Goal: Transaction & Acquisition: Download file/media

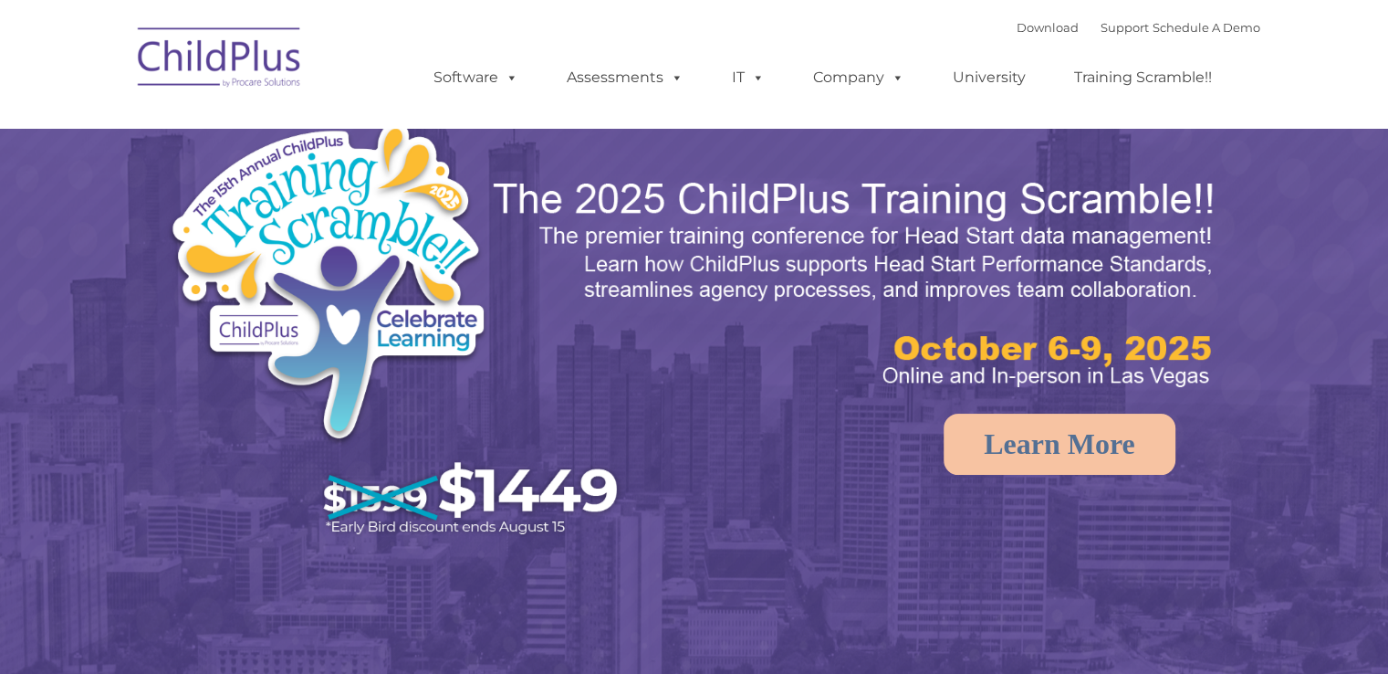
select select "MEDIUM"
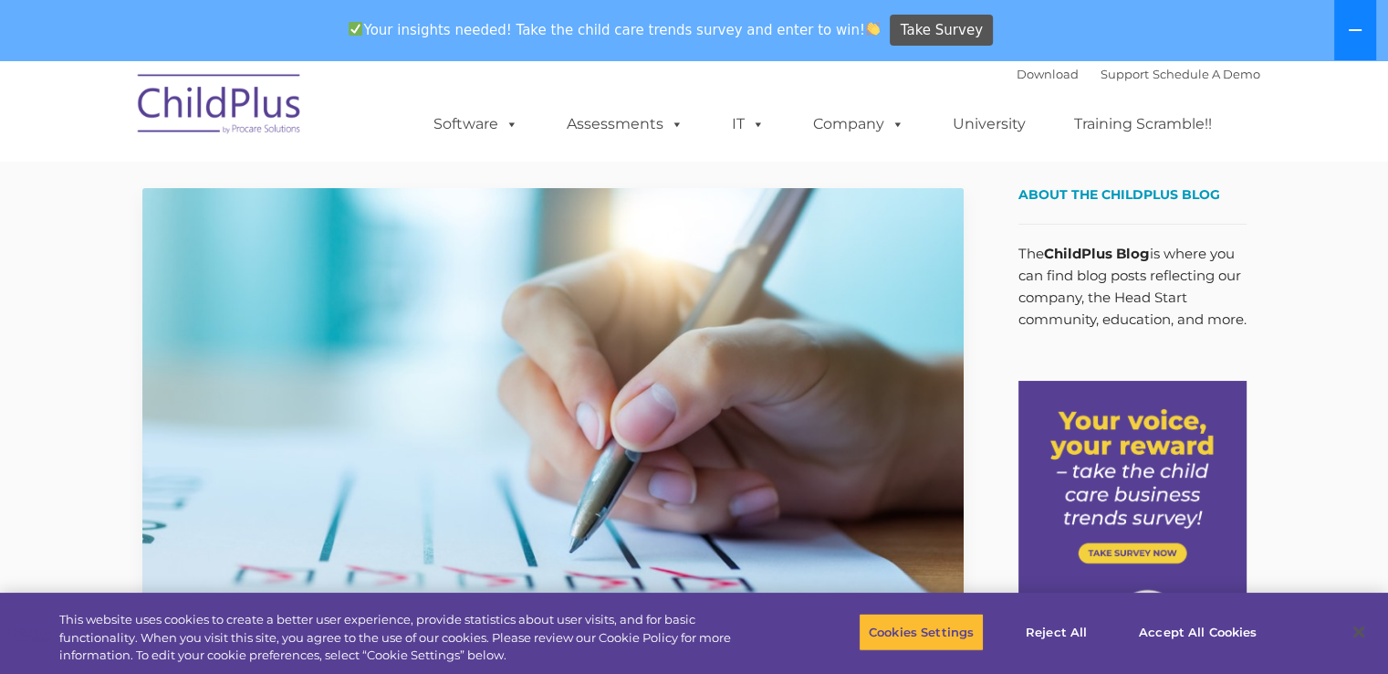
click at [1351, 30] on icon at bounding box center [1355, 30] width 13 height 2
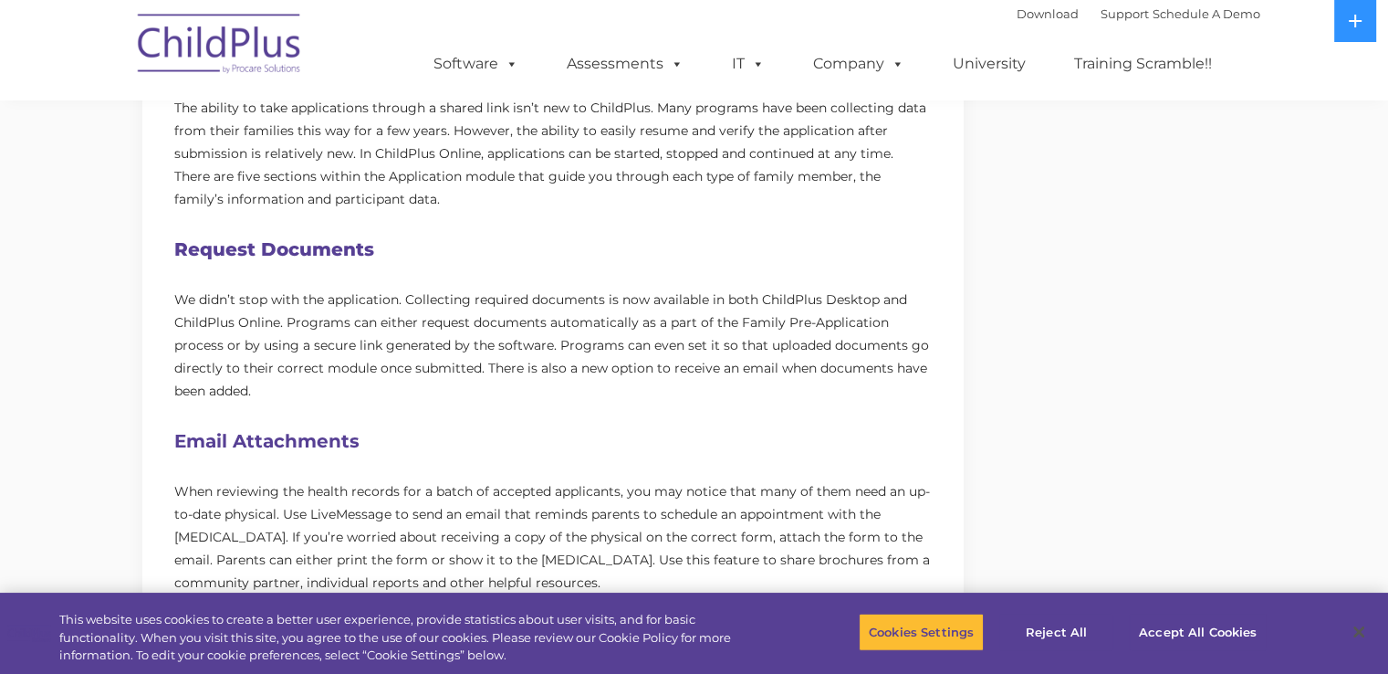
scroll to position [841, 0]
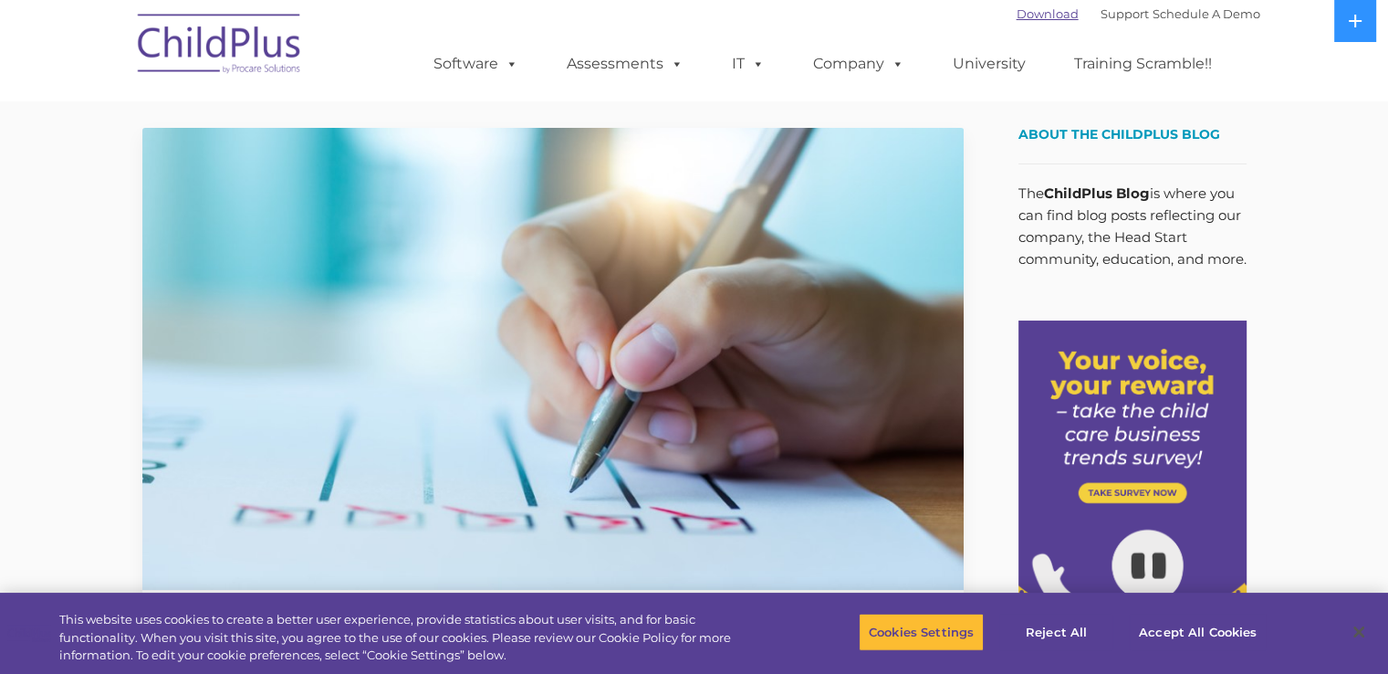
click at [1024, 19] on link "Download" at bounding box center [1048, 13] width 62 height 15
click at [1356, 23] on icon at bounding box center [1355, 21] width 13 height 13
